Goal: Transaction & Acquisition: Purchase product/service

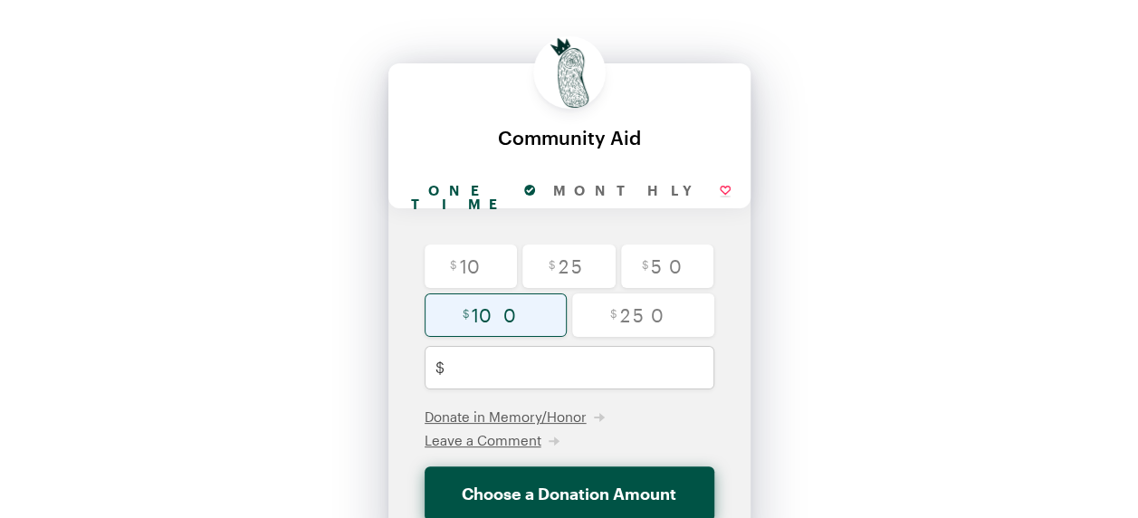
click at [512, 321] on input "radio" at bounding box center [496, 314] width 142 height 43
radio input "true"
type input "100"
checkbox input "false"
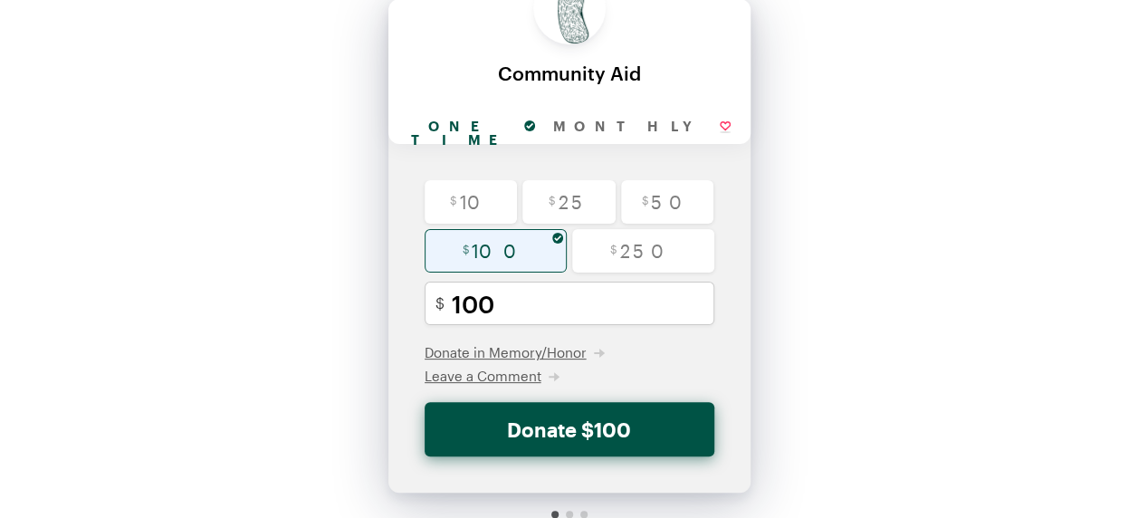
scroll to position [135, 0]
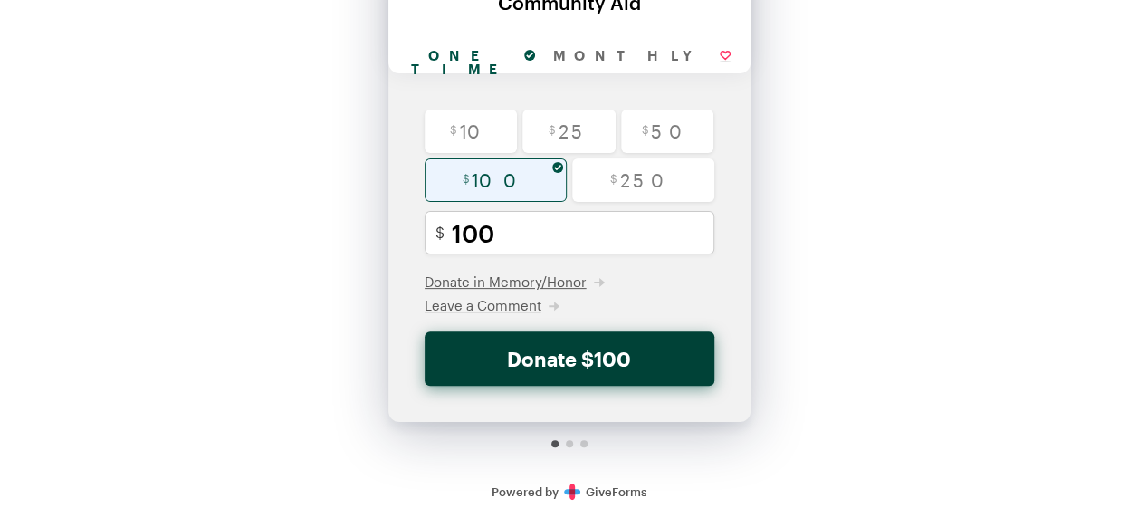
click at [577, 351] on button "Donate $100" at bounding box center [570, 358] width 290 height 54
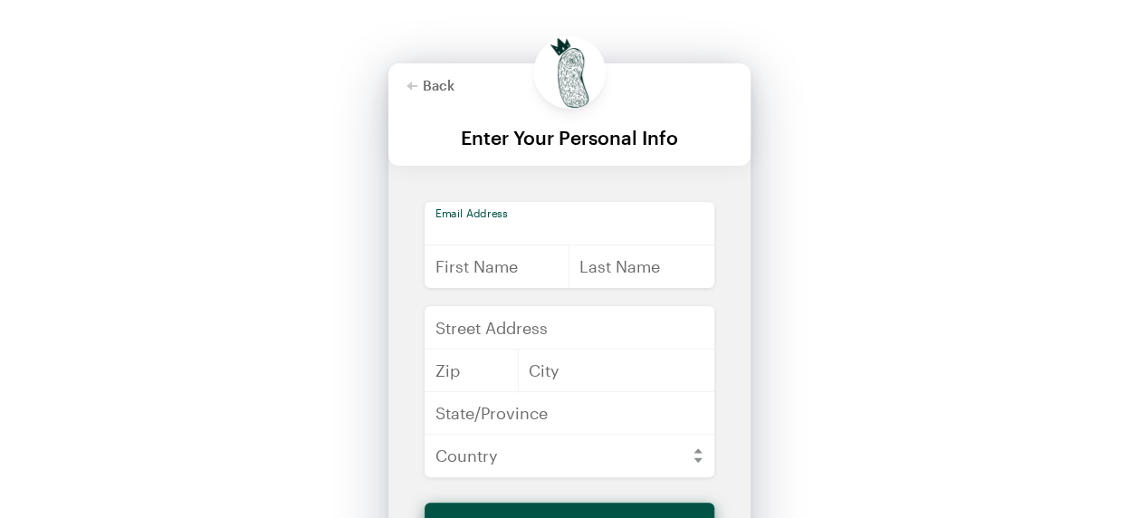
click at [500, 226] on input "email" at bounding box center [570, 223] width 290 height 43
type input "[EMAIL_ADDRESS][DOMAIN_NAME]"
type input "[PERSON_NAME]"
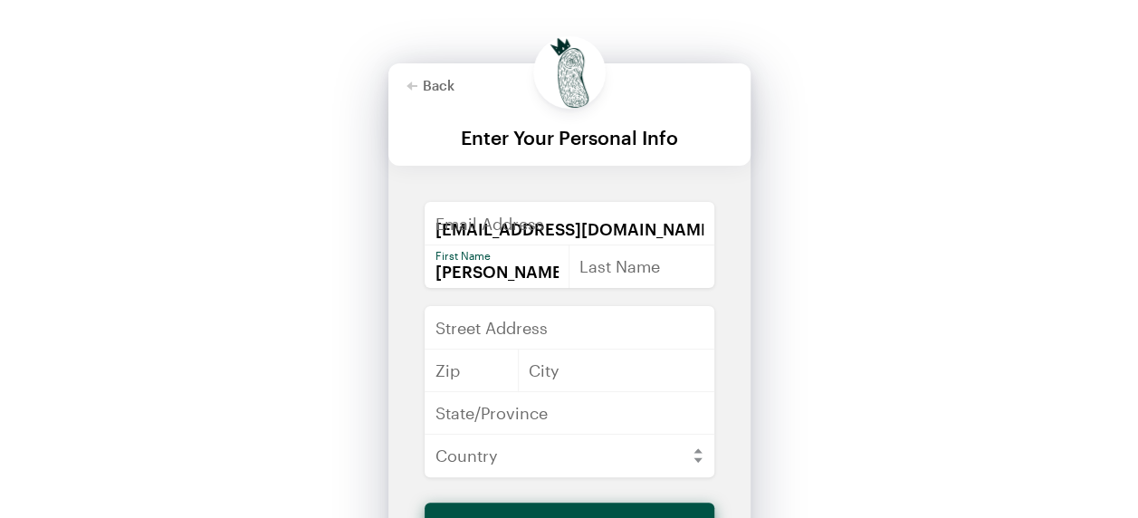
type input "[PERSON_NAME]"
type input "[STREET_ADDRESS]"
type input "43215-168"
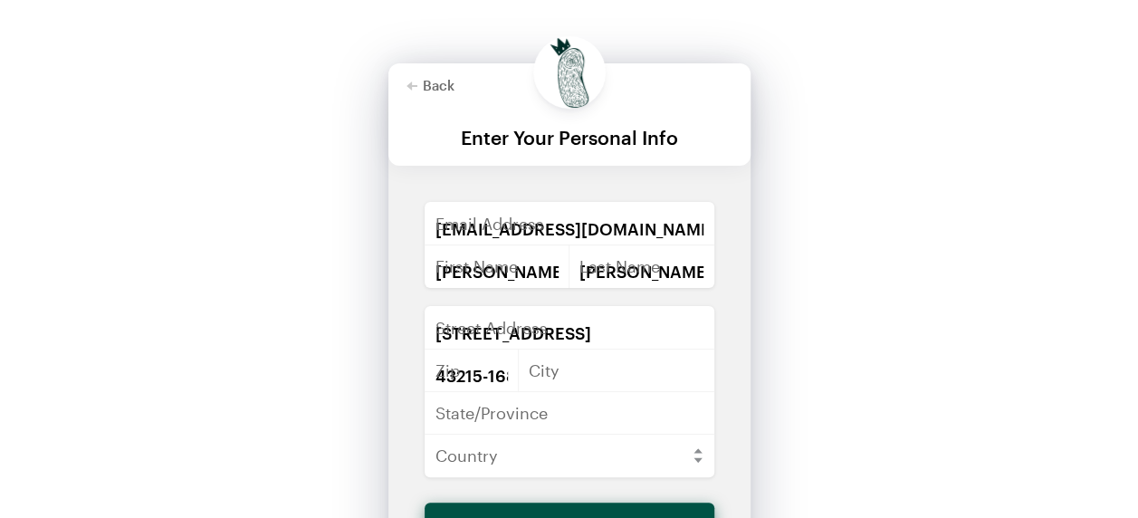
type input "Charlotte"
type input "[US_STATE]"
select select "US"
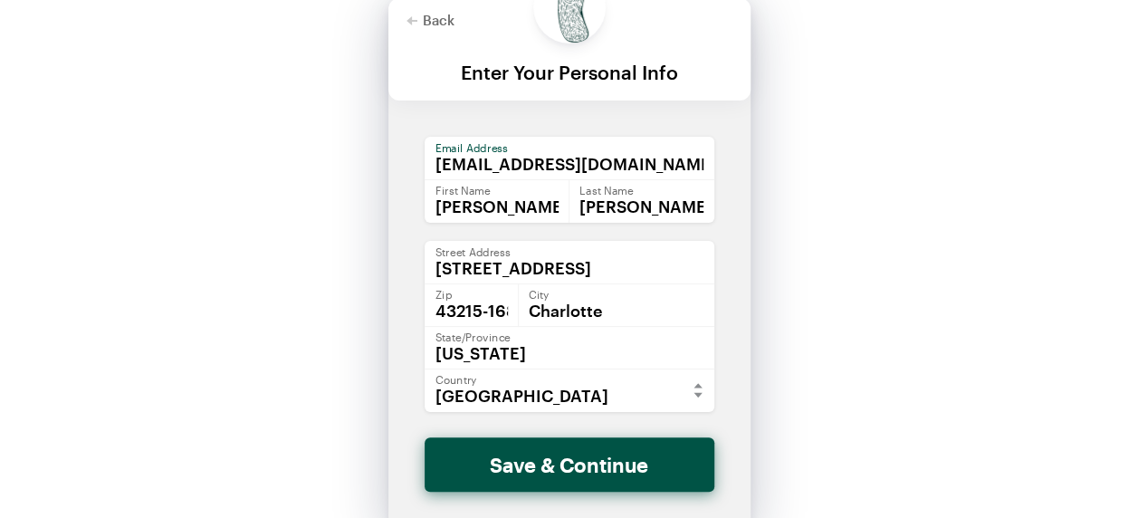
scroll to position [91, 0]
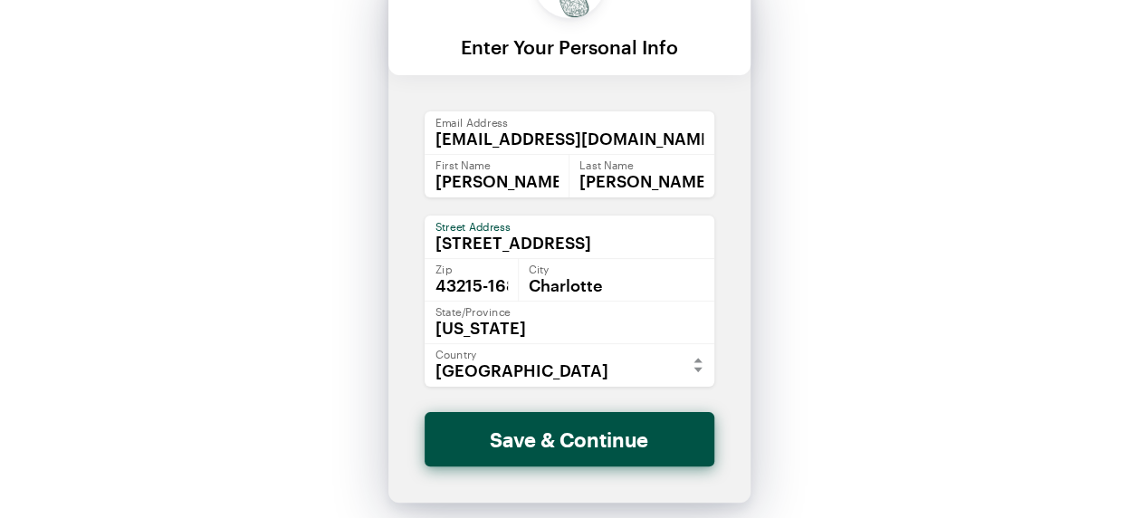
click at [630, 246] on input "[STREET_ADDRESS]" at bounding box center [570, 237] width 290 height 43
click at [682, 245] on input "[STREET_ADDRESS]" at bounding box center [570, 237] width 290 height 43
type input "[STREET_ADDRESS]"
click at [673, 168] on input "[PERSON_NAME]" at bounding box center [642, 175] width 146 height 43
click at [601, 205] on div "[EMAIL_ADDRESS][DOMAIN_NAME] Enter a valid email address Email Address [PERSON_…" at bounding box center [570, 261] width 362 height 301
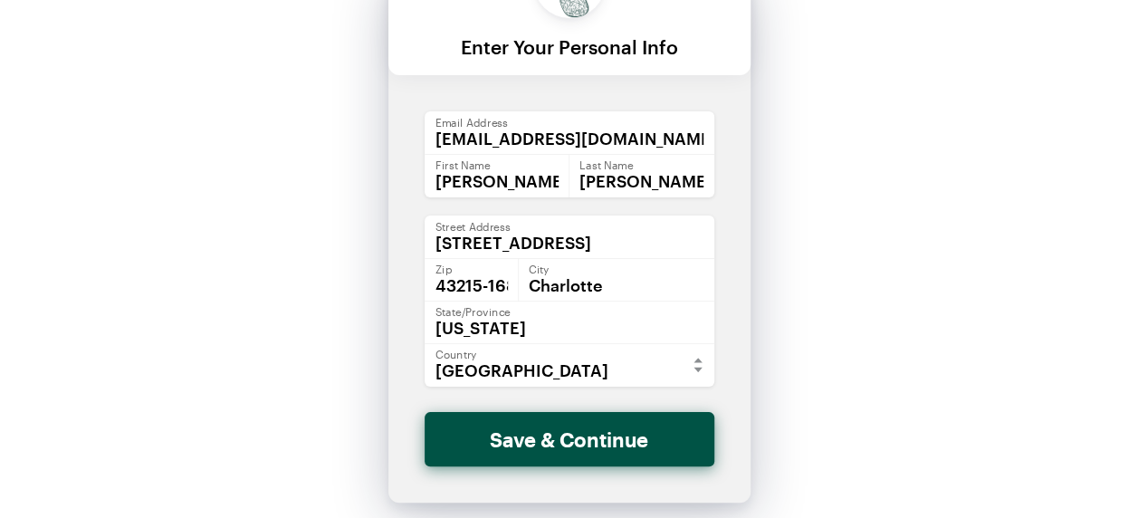
scroll to position [171, 0]
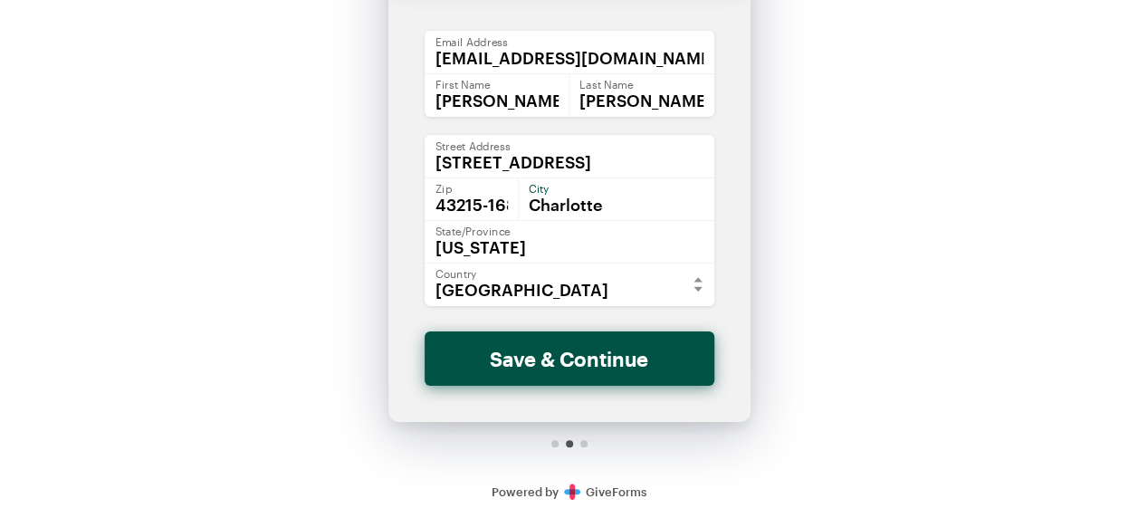
click at [580, 212] on input "Charlotte" at bounding box center [616, 198] width 197 height 43
click at [604, 202] on input "Charlotte" at bounding box center [616, 198] width 197 height 43
type input "C"
click at [554, 206] on input "C" at bounding box center [616, 198] width 197 height 43
type input "Columbus"
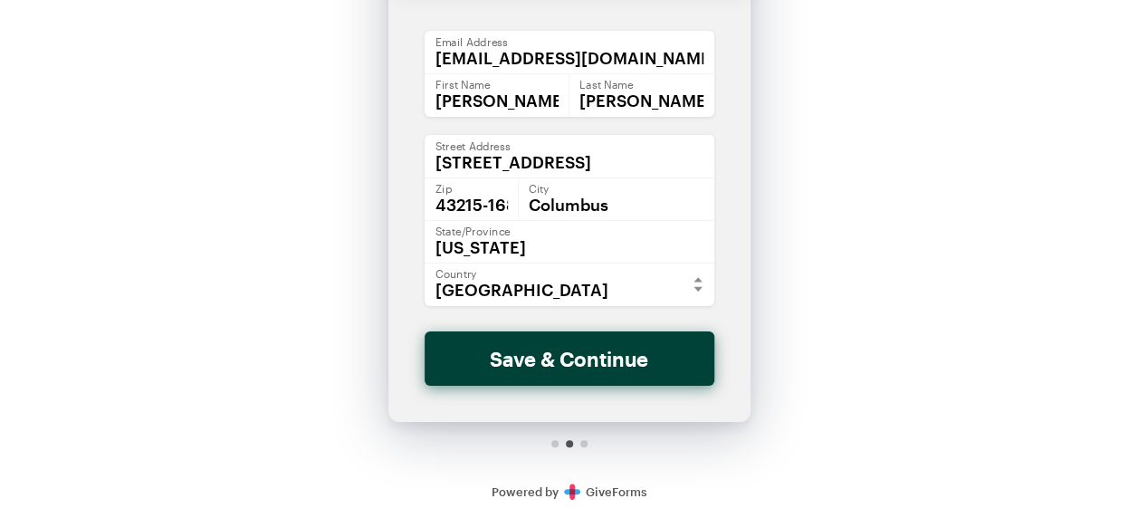
click at [571, 363] on button "Save & Continue" at bounding box center [570, 358] width 290 height 54
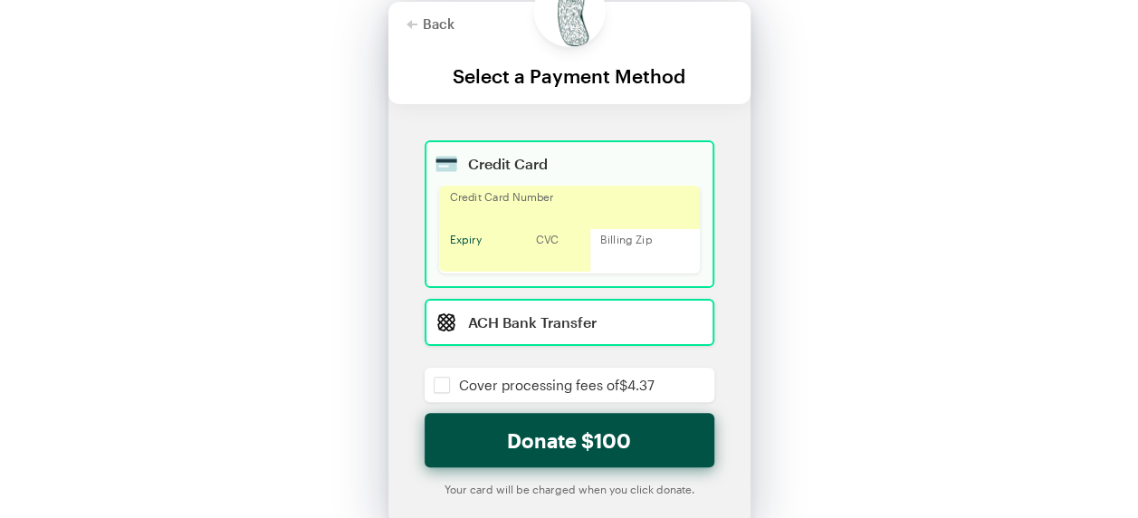
scroll to position [91, 0]
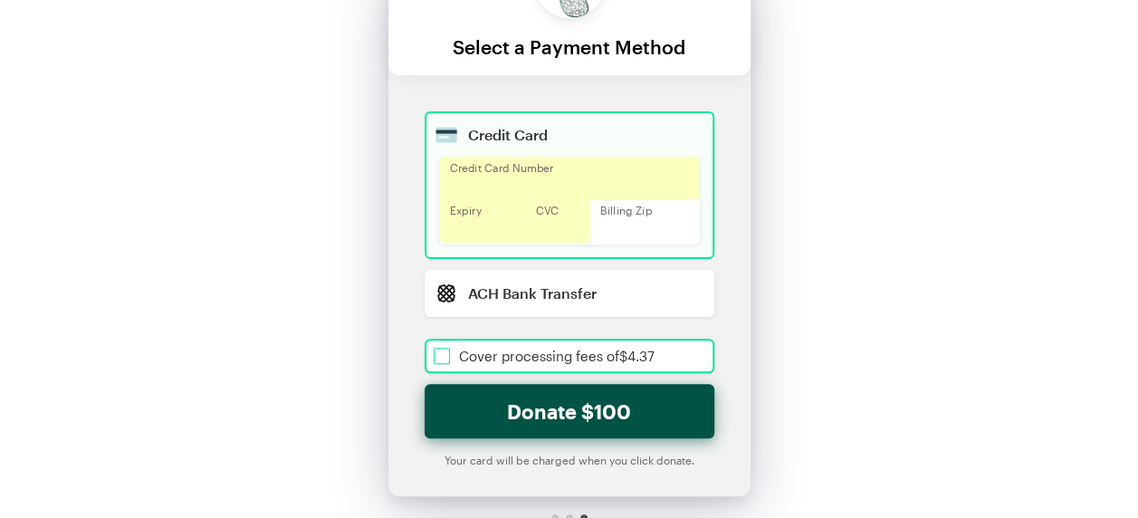
click at [443, 351] on input "checkbox" at bounding box center [570, 356] width 290 height 34
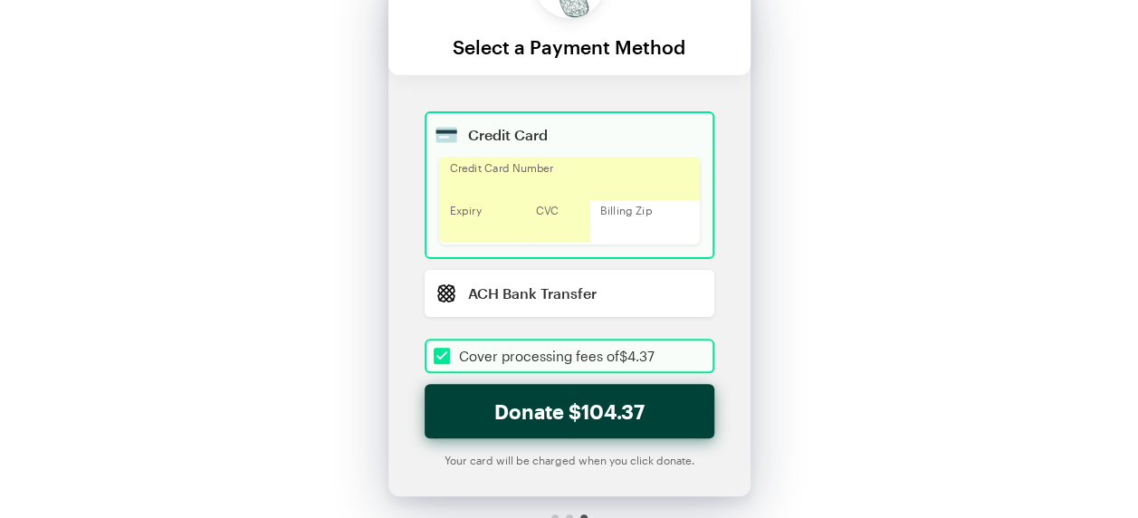
click at [579, 418] on button "Donate $104.37" at bounding box center [570, 411] width 290 height 54
checkbox input "true"
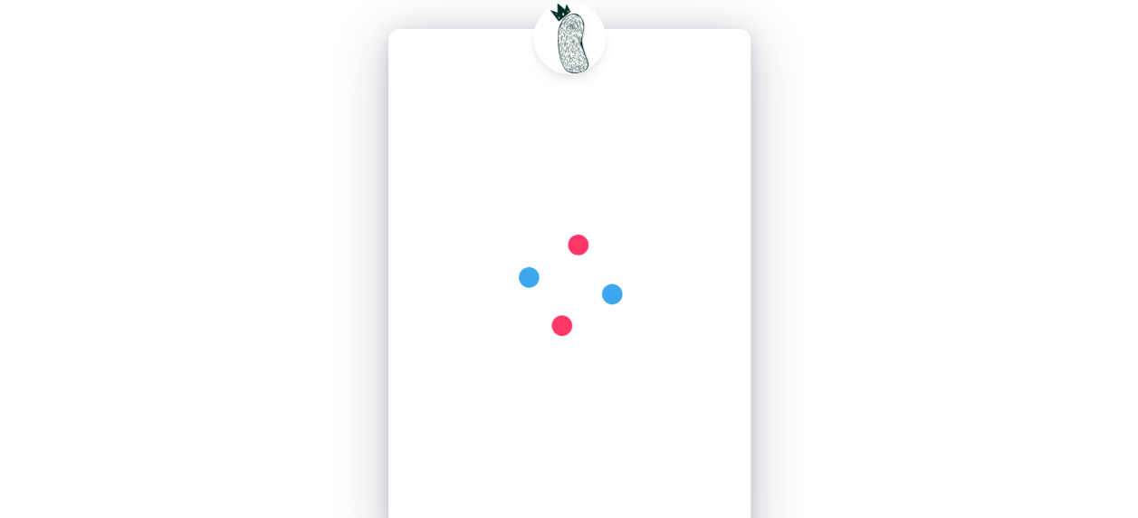
scroll to position [0, 0]
